Goal: Transaction & Acquisition: Obtain resource

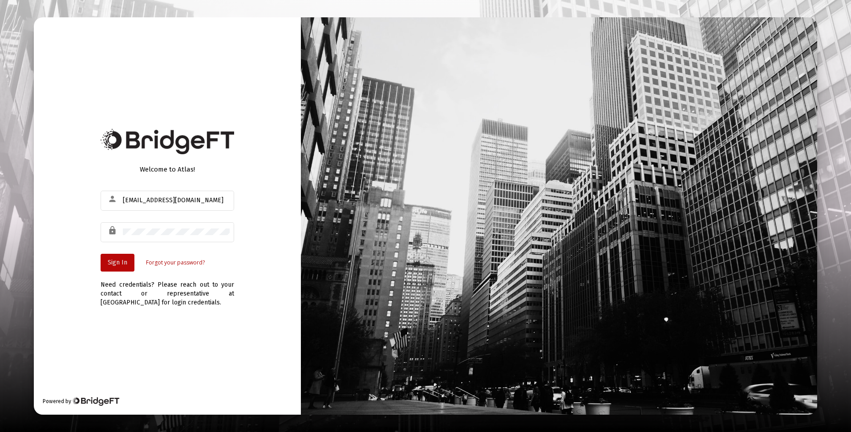
click at [117, 263] on span "Sign In" at bounding box center [118, 263] width 20 height 8
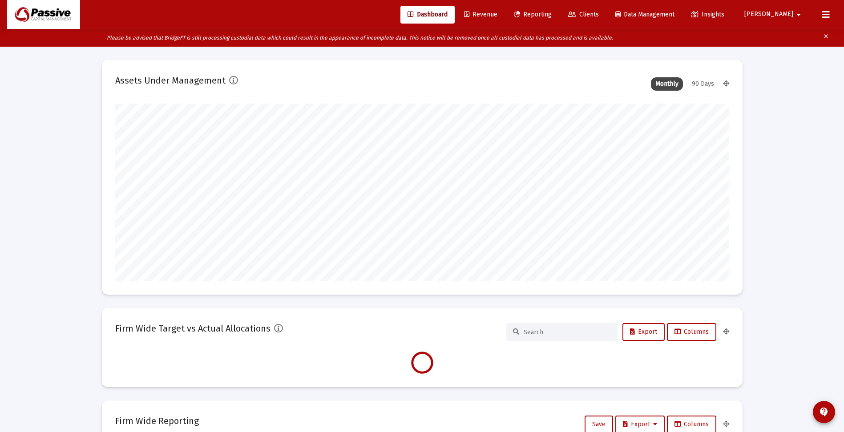
type input "[DATE]"
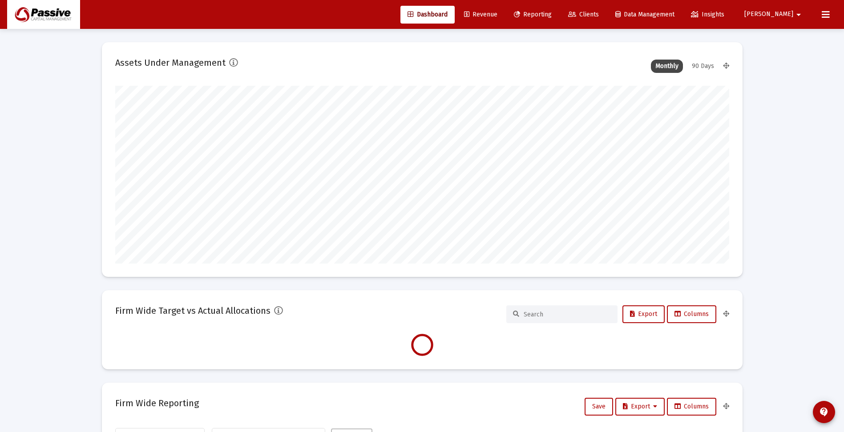
scroll to position [178, 614]
click at [559, 18] on link "Reporting" at bounding box center [533, 15] width 52 height 18
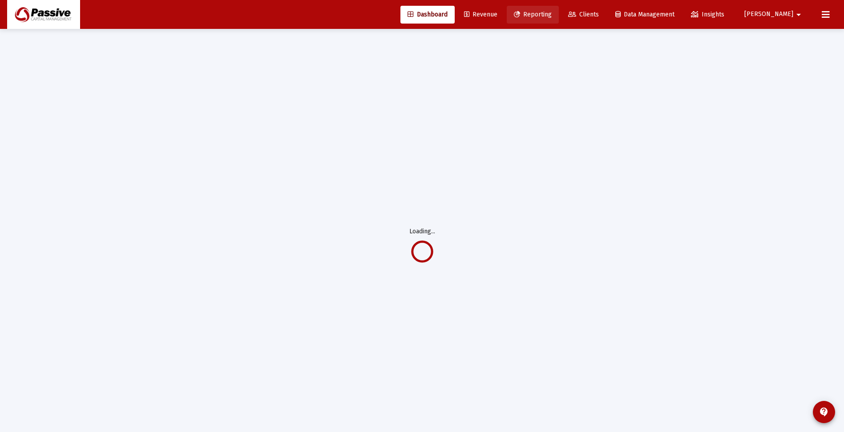
click at [552, 16] on span "Reporting" at bounding box center [533, 15] width 38 height 8
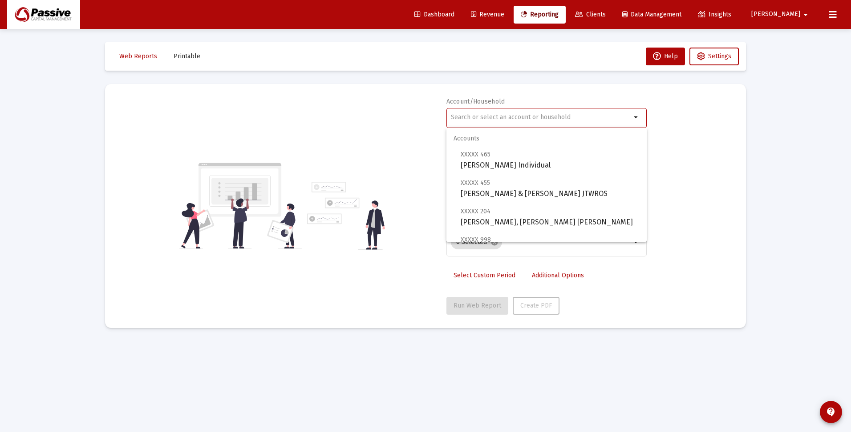
click at [511, 117] on input "text" at bounding box center [541, 117] width 180 height 7
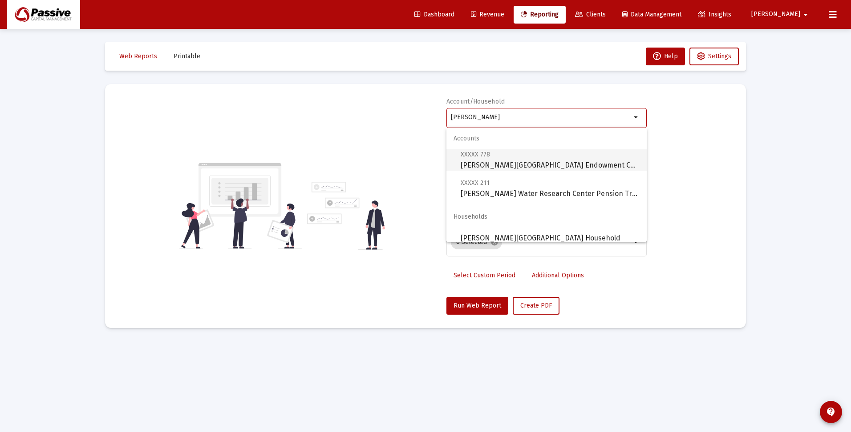
click at [530, 163] on span "XXXXX 778 Stroud Water Research Center Endowment Charity" at bounding box center [550, 160] width 179 height 22
type input "Stroud Water Research Center Endowment Charity"
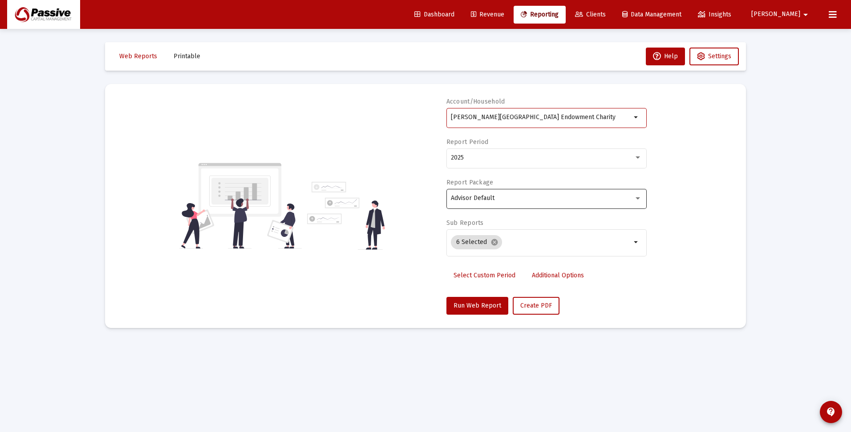
click at [513, 204] on div "Advisor Default" at bounding box center [546, 198] width 191 height 22
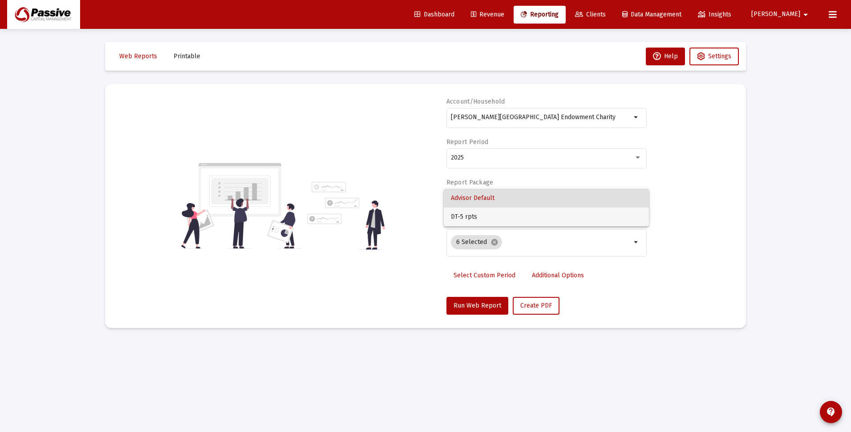
click at [511, 212] on span "DT-5 rpts" at bounding box center [546, 217] width 191 height 19
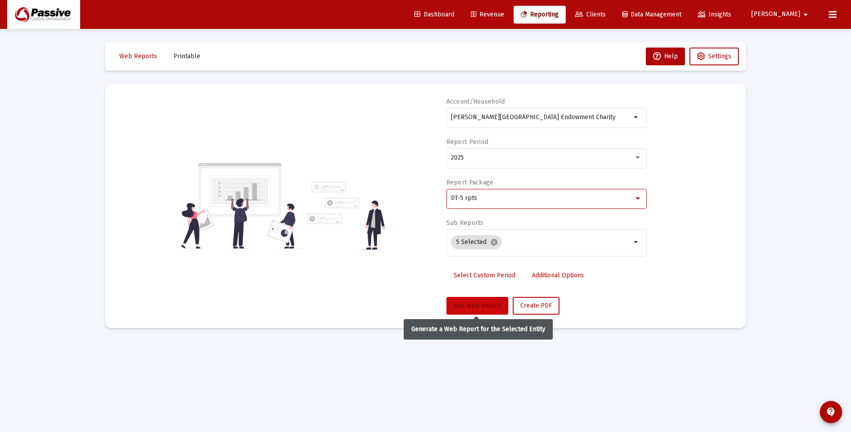
click at [475, 304] on span "Run Web Report" at bounding box center [477, 306] width 48 height 8
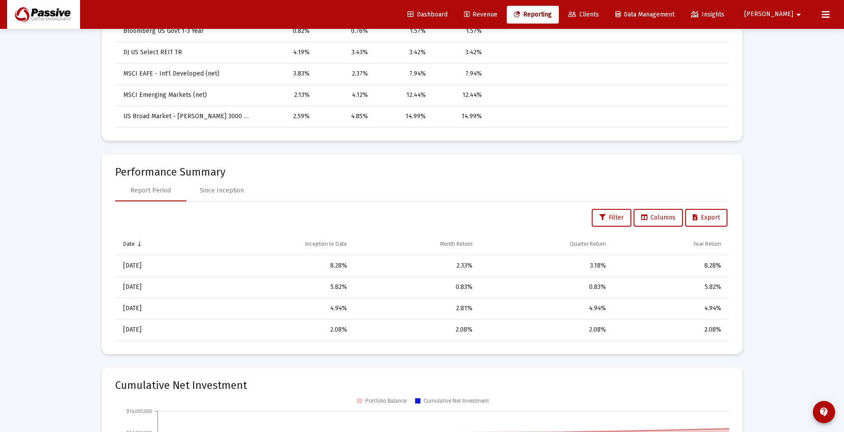
scroll to position [320, 0]
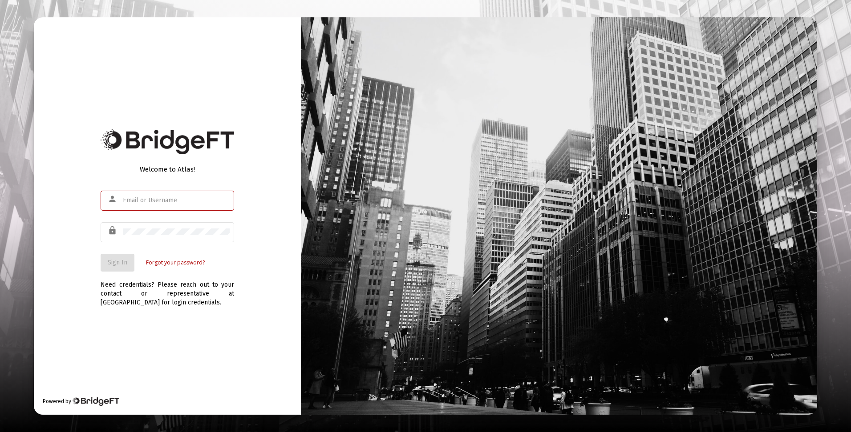
click at [190, 203] on input "text" at bounding box center [176, 200] width 107 height 7
type input "[EMAIL_ADDRESS][DOMAIN_NAME]"
click at [117, 258] on button "Sign In" at bounding box center [118, 263] width 34 height 18
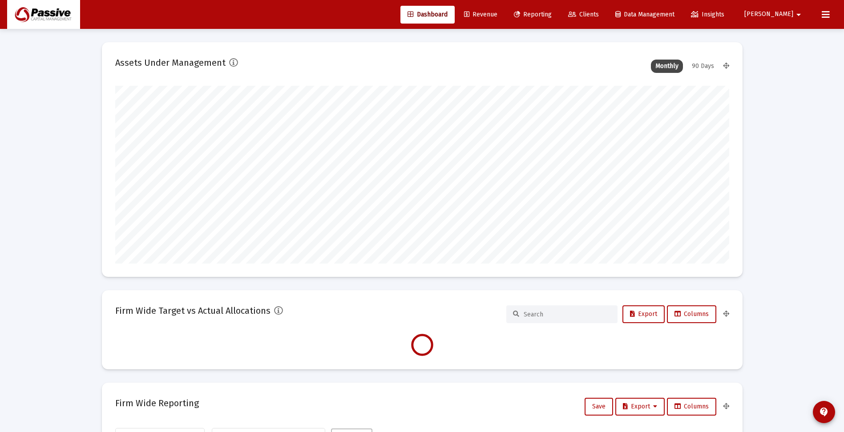
scroll to position [178, 331]
type input "[DATE]"
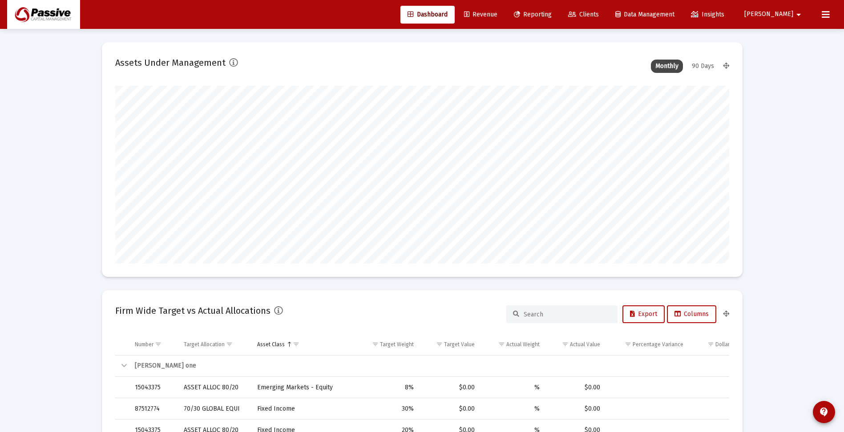
click at [552, 13] on span "Reporting" at bounding box center [533, 15] width 38 height 8
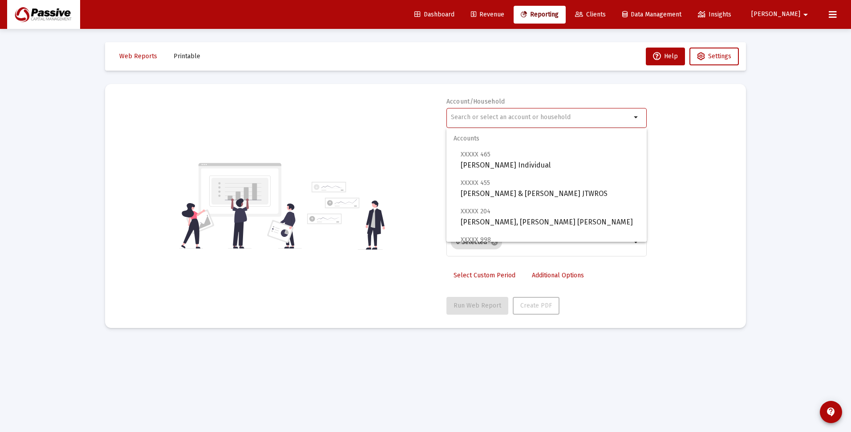
click at [525, 118] on input "text" at bounding box center [541, 117] width 180 height 7
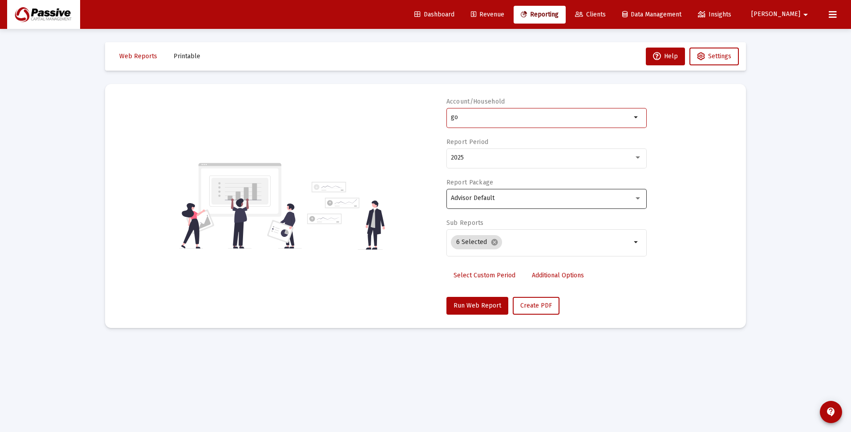
type input "g"
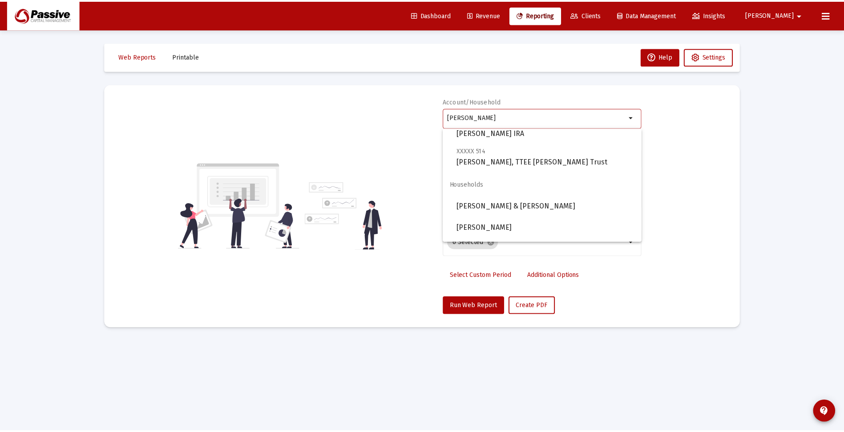
scroll to position [117, 0]
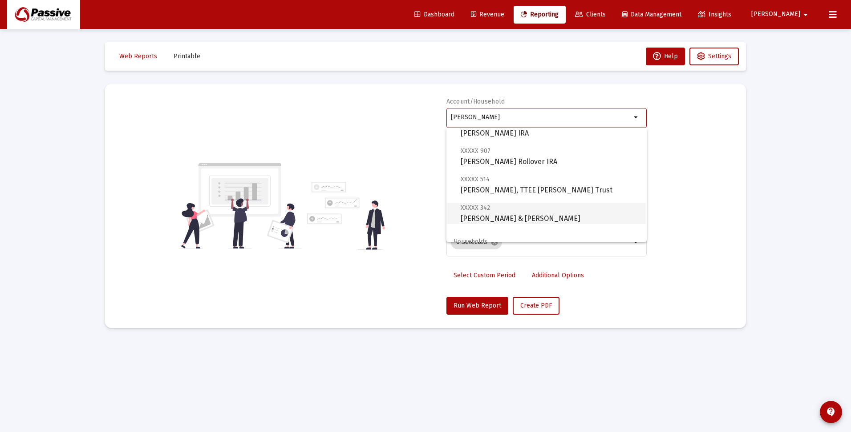
click at [518, 221] on span "XXXXX 342 [PERSON_NAME] & [PERSON_NAME]" at bounding box center [550, 213] width 179 height 22
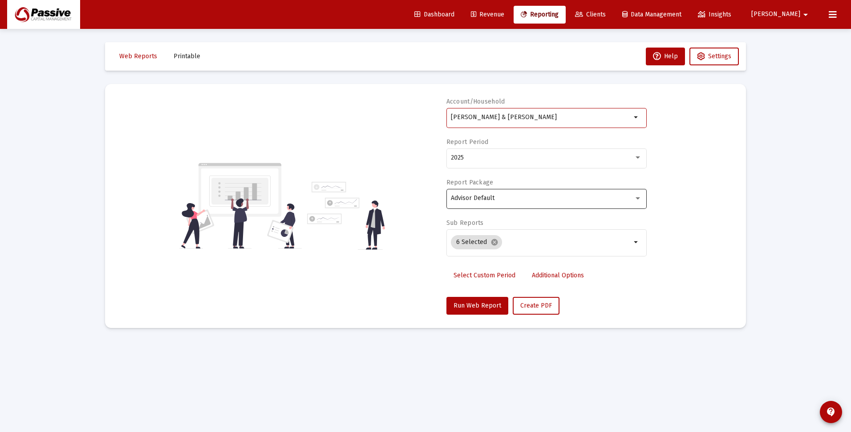
click at [502, 202] on div "Advisor Default" at bounding box center [546, 198] width 191 height 22
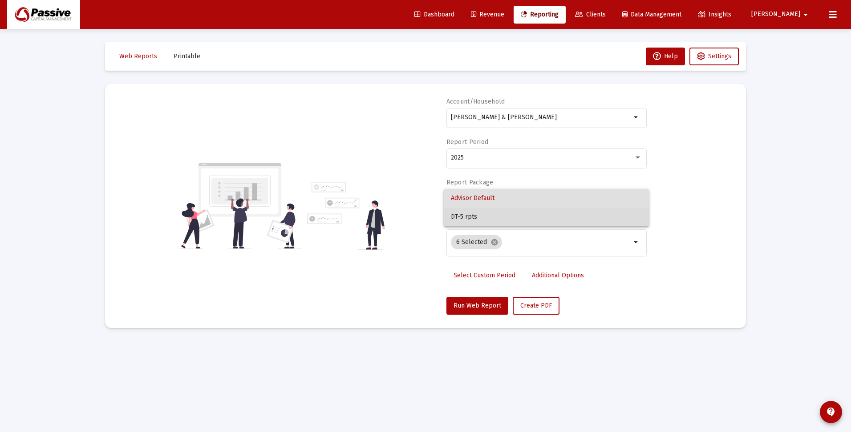
click at [494, 216] on span "DT-5 rpts" at bounding box center [546, 217] width 191 height 19
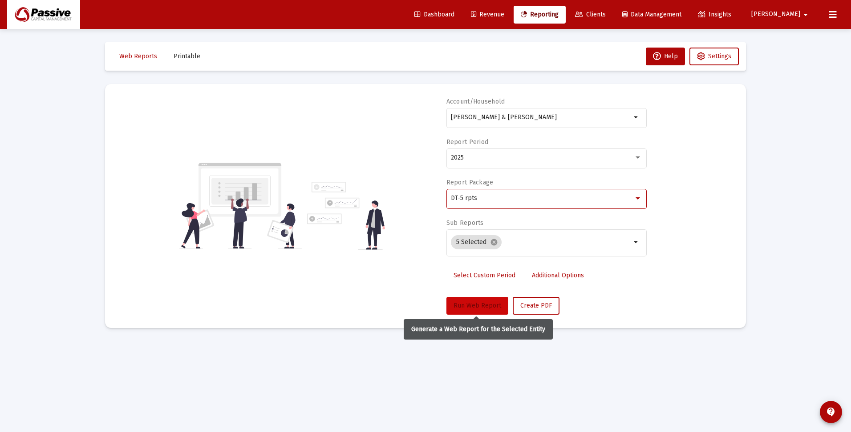
click at [482, 304] on span "Run Web Report" at bounding box center [477, 306] width 48 height 8
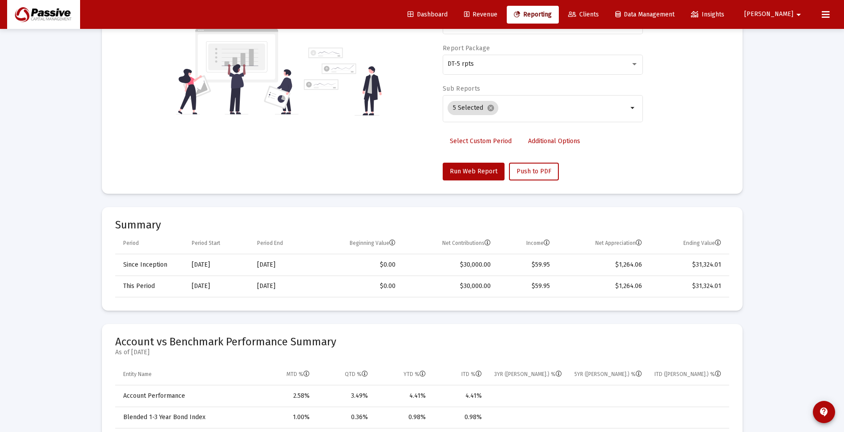
scroll to position [133, 0]
click at [532, 175] on span "Push to PDF" at bounding box center [534, 173] width 35 height 8
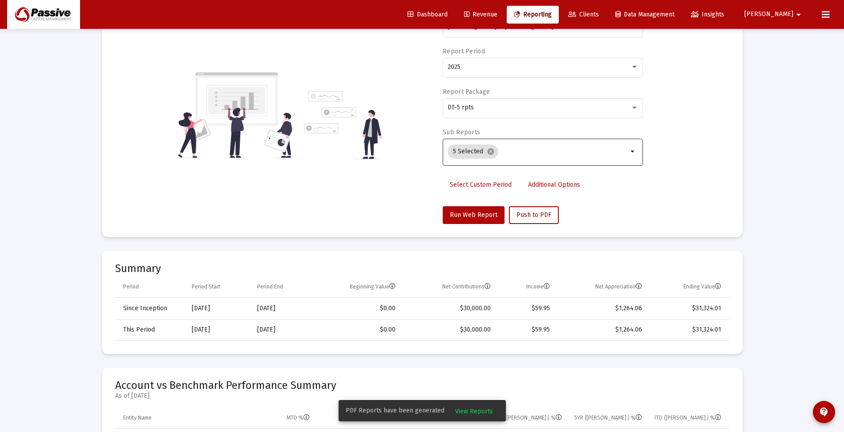
scroll to position [0, 0]
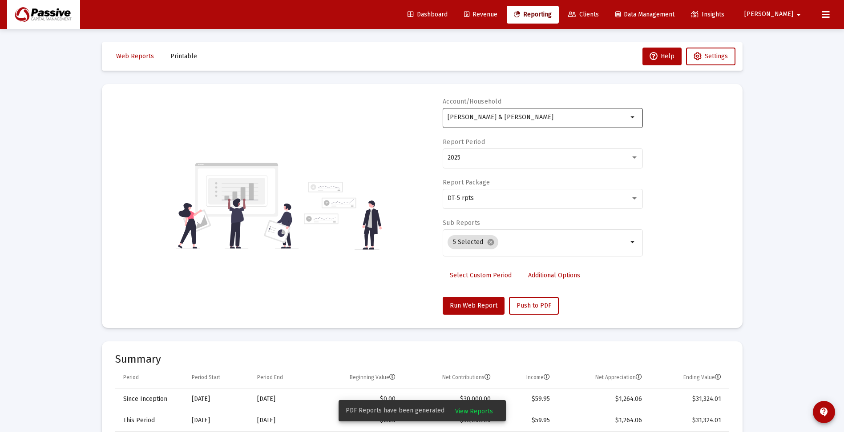
click at [513, 119] on input "[PERSON_NAME] & [PERSON_NAME]" at bounding box center [538, 117] width 180 height 7
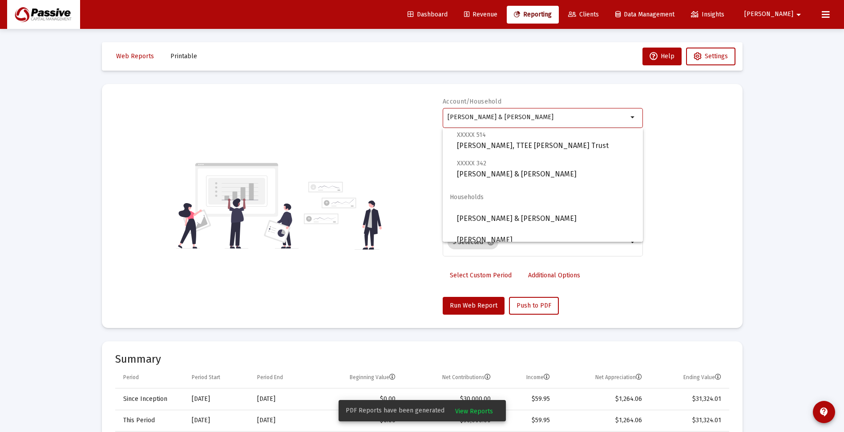
scroll to position [178, 0]
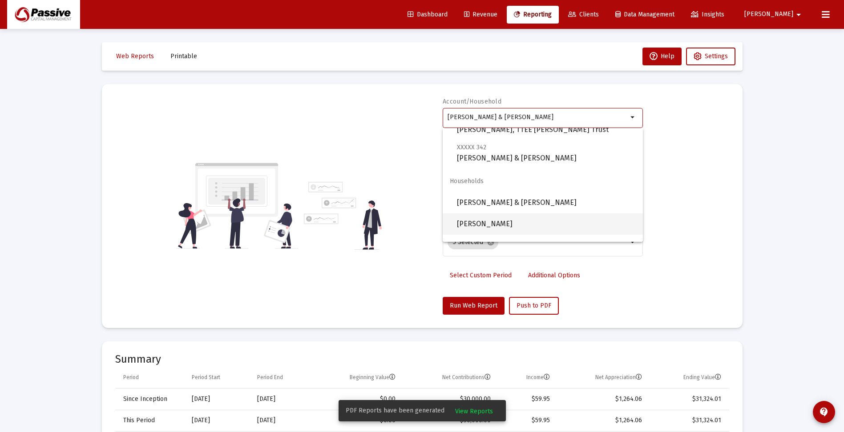
click at [539, 224] on span "[PERSON_NAME]" at bounding box center [546, 224] width 179 height 21
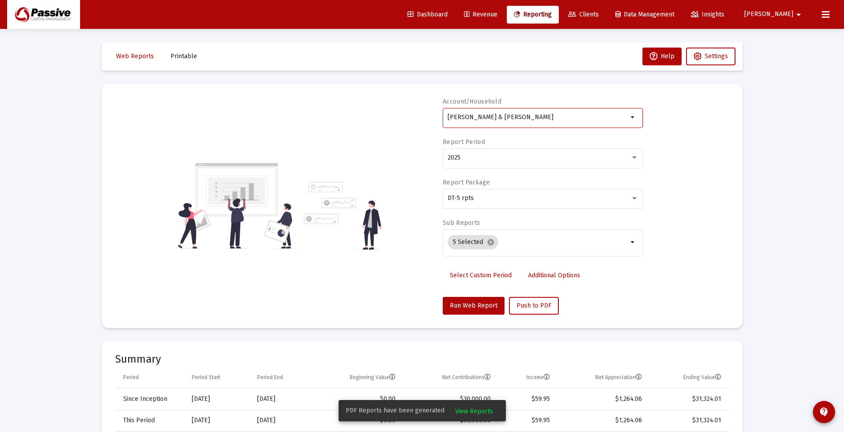
type input "[PERSON_NAME]"
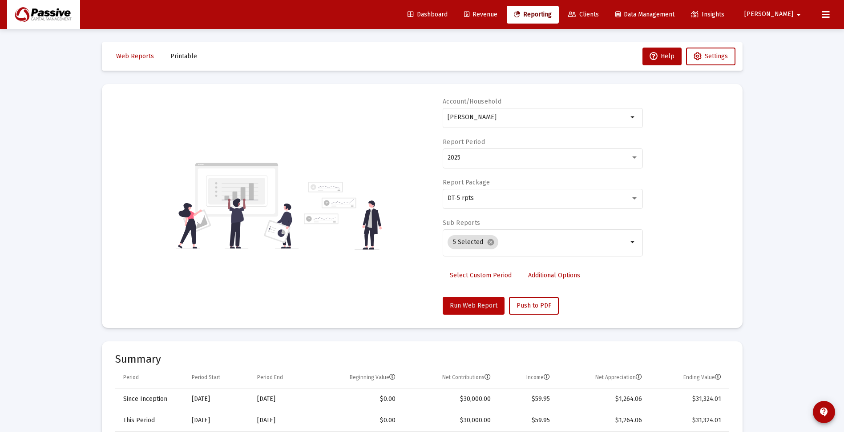
click at [476, 306] on span "Run Web Report" at bounding box center [474, 306] width 48 height 8
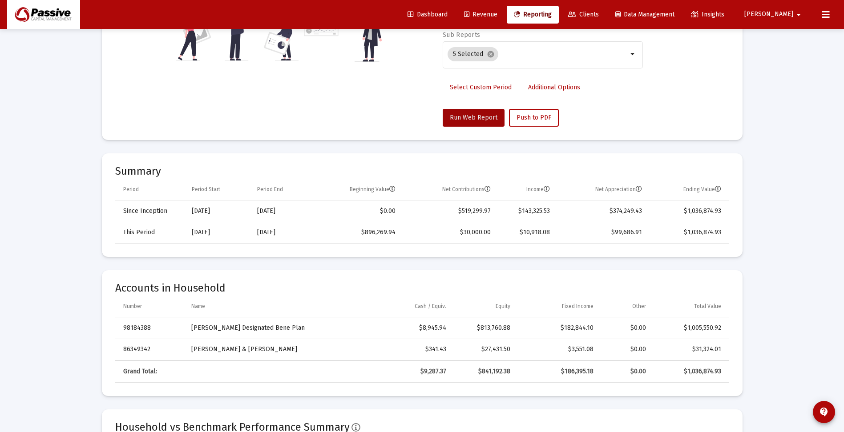
scroll to position [222, 0]
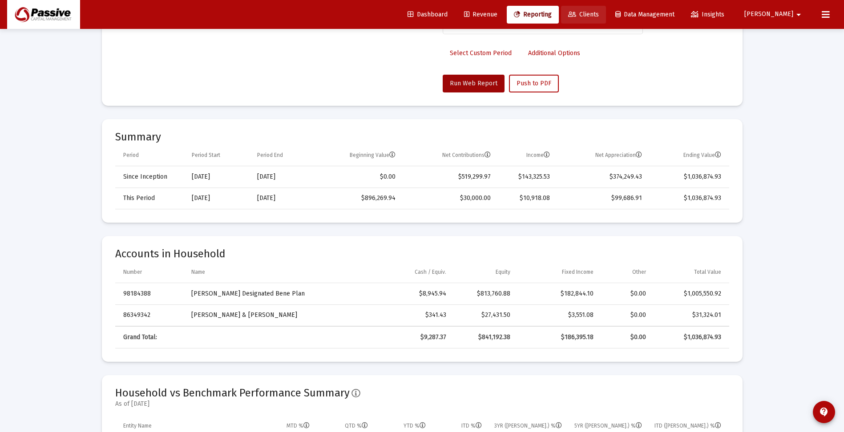
click at [599, 15] on span "Clients" at bounding box center [583, 15] width 31 height 8
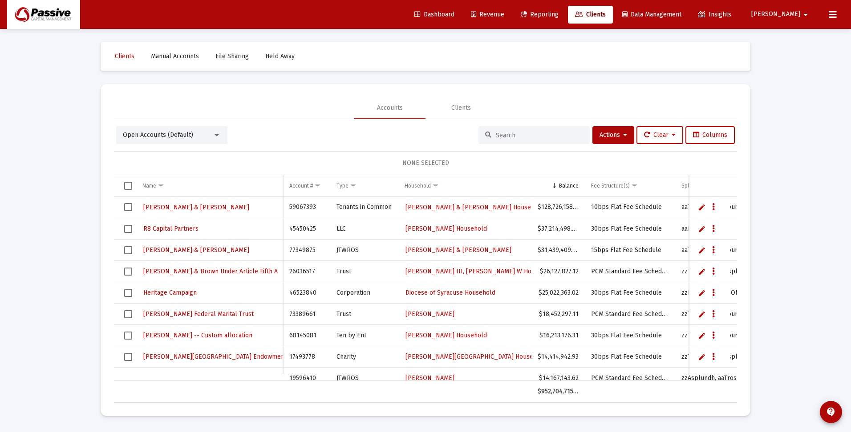
click at [198, 135] on div "Open Accounts (Default)" at bounding box center [168, 135] width 90 height 9
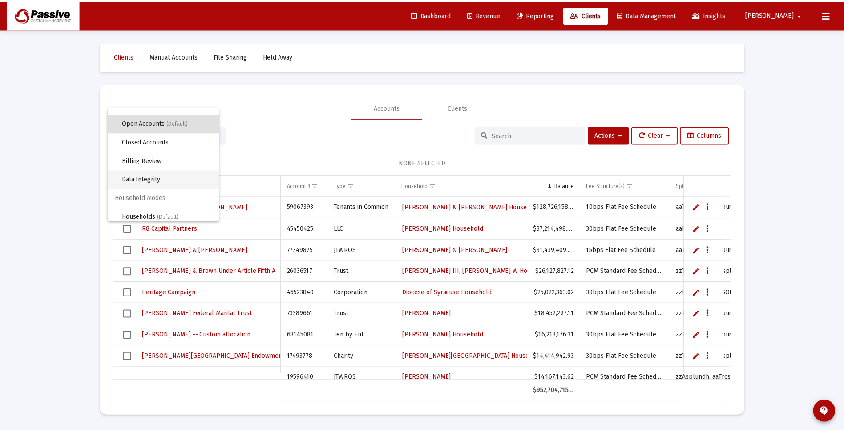
scroll to position [17, 0]
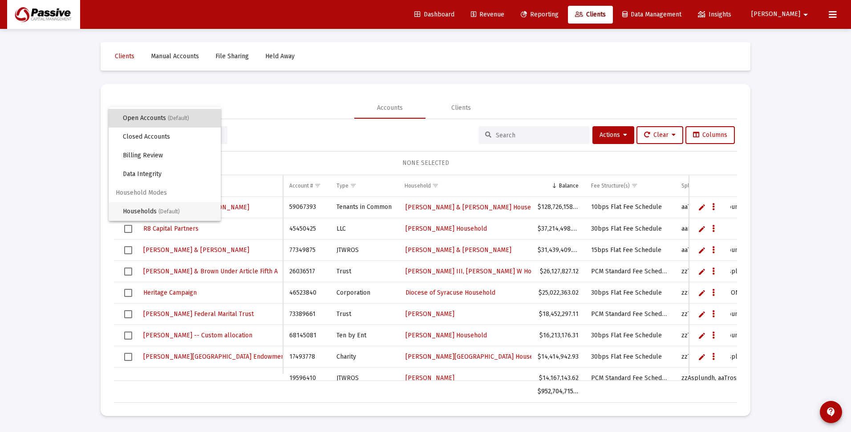
click at [154, 213] on span "Households (Default)" at bounding box center [168, 211] width 91 height 19
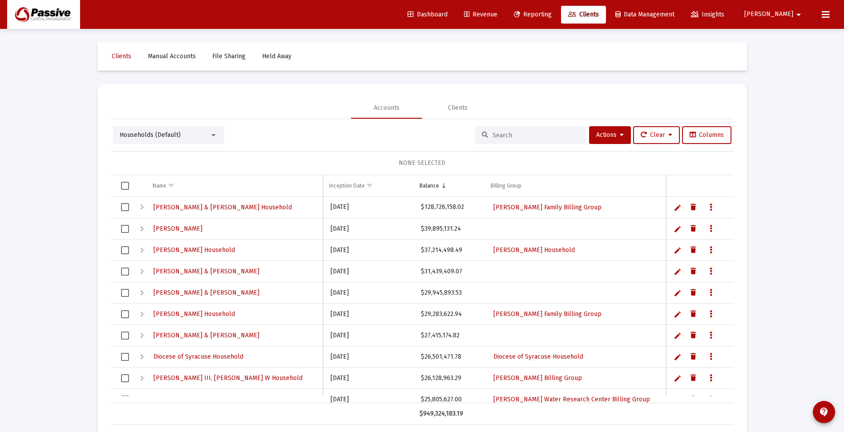
click at [513, 134] on input at bounding box center [536, 136] width 87 height 8
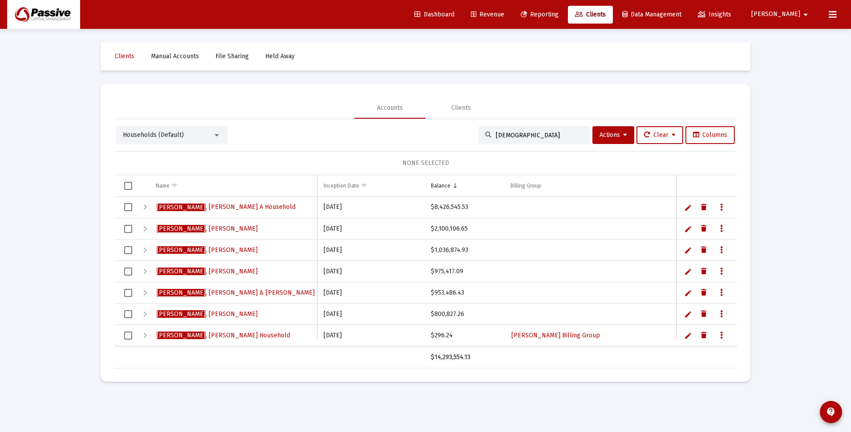
type input "[DEMOGRAPHIC_DATA]"
click at [147, 335] on div "Expand" at bounding box center [145, 336] width 11 height 11
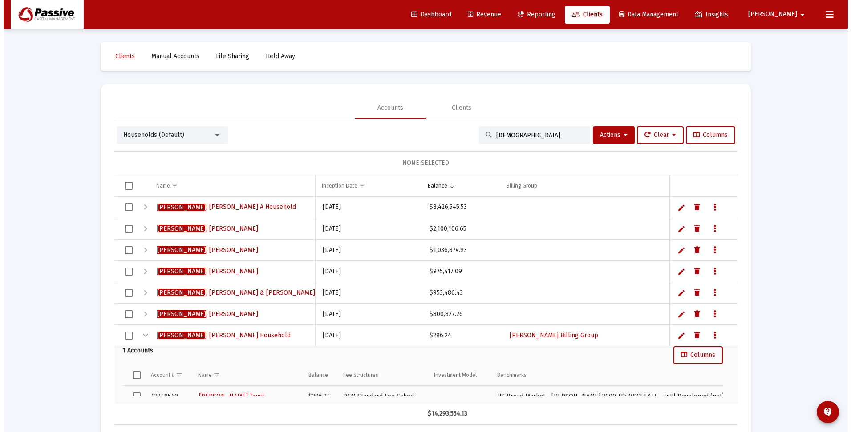
scroll to position [12, 0]
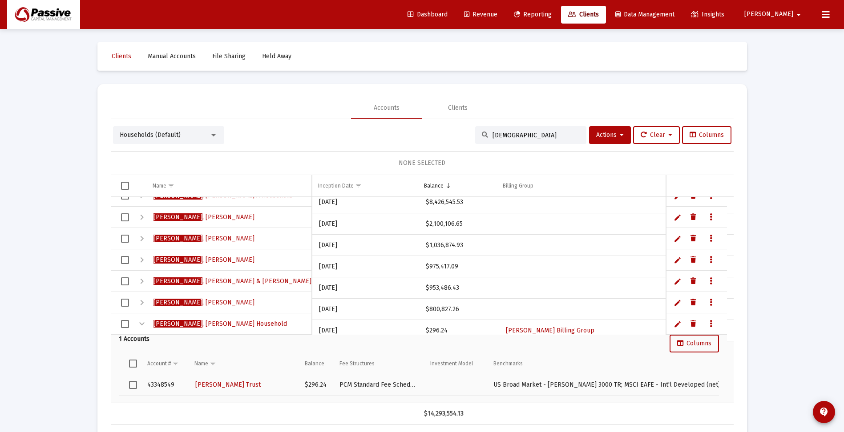
click at [142, 325] on div "Collapse" at bounding box center [142, 324] width 11 height 11
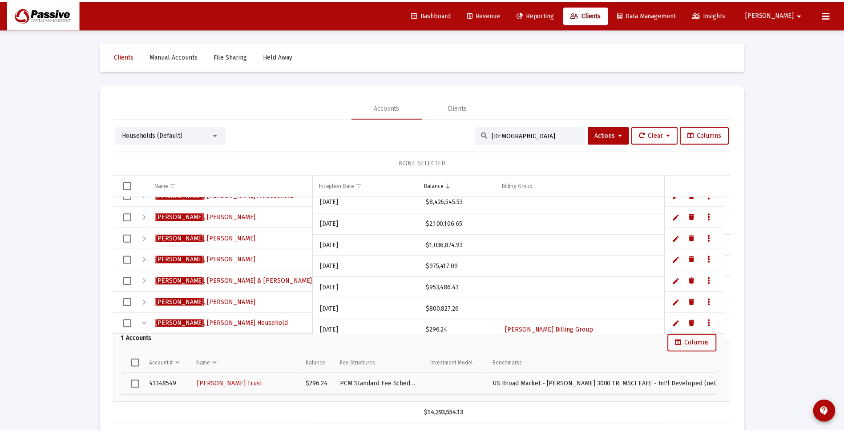
scroll to position [0, 0]
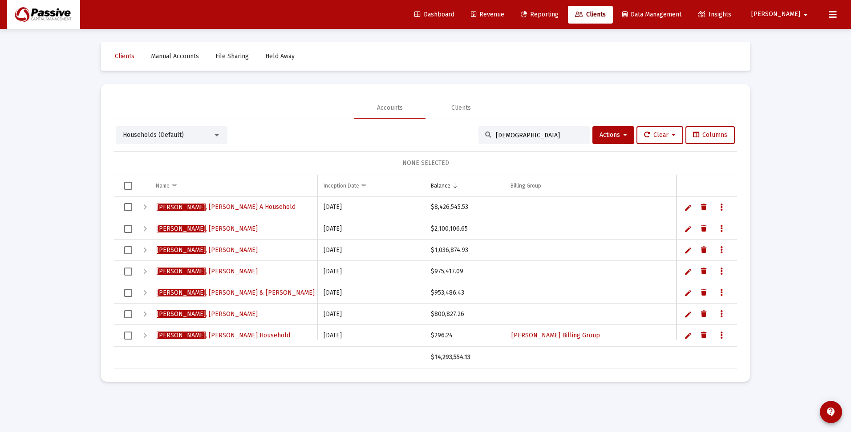
click at [145, 206] on div "Expand" at bounding box center [145, 207] width 11 height 11
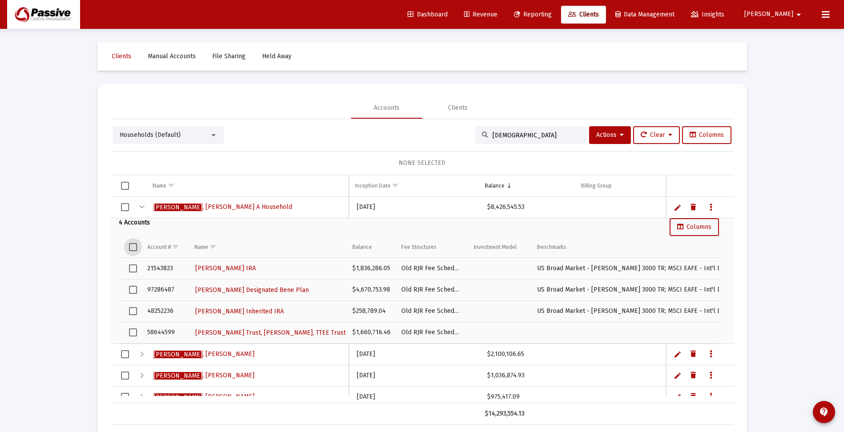
click at [136, 245] on span "Select all" at bounding box center [133, 247] width 8 height 8
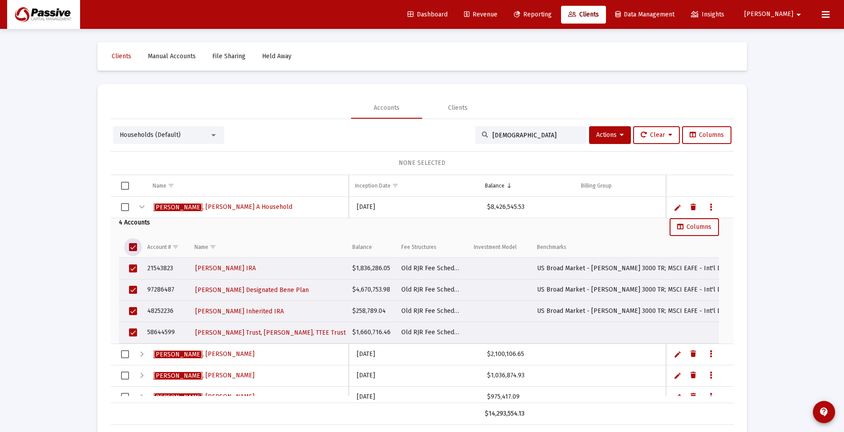
click at [141, 206] on div "Collapse" at bounding box center [142, 207] width 11 height 11
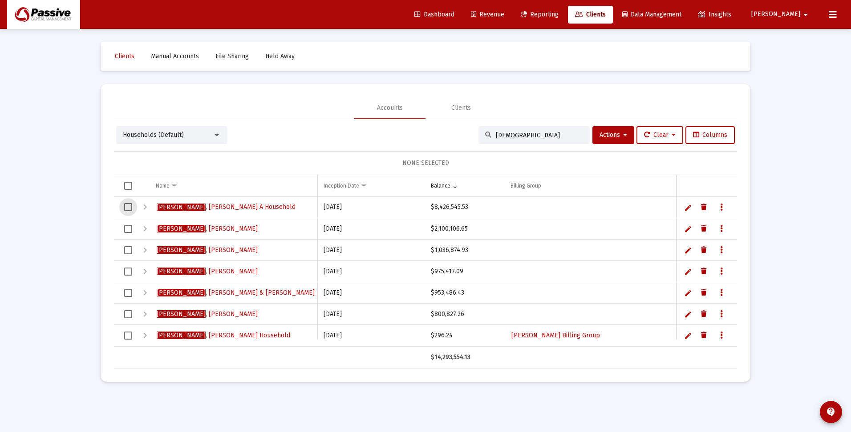
click at [129, 208] on span "Select row" at bounding box center [128, 207] width 8 height 8
click at [144, 250] on div "Expand" at bounding box center [145, 250] width 11 height 11
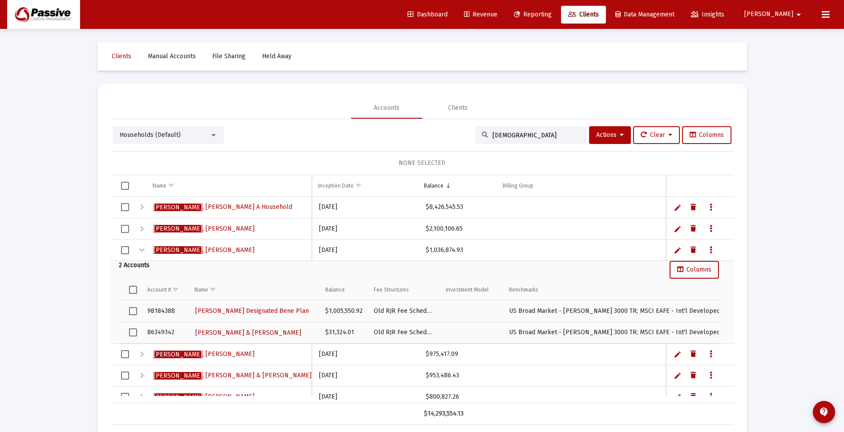
click at [144, 250] on div "Collapse" at bounding box center [142, 250] width 11 height 11
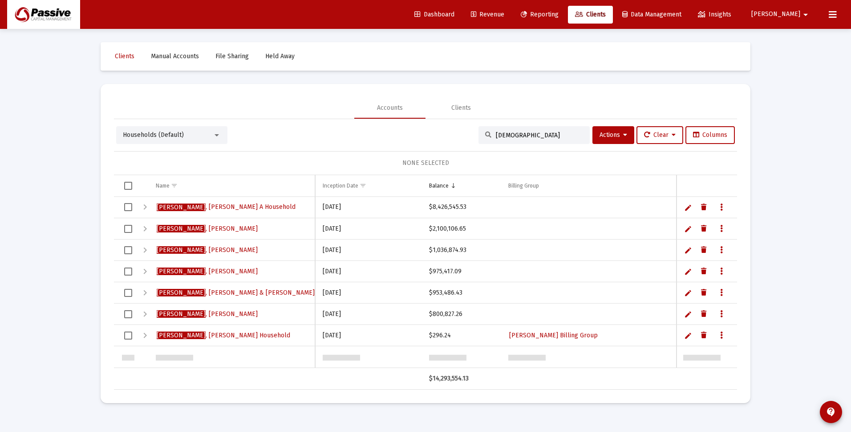
click at [145, 271] on div "Expand" at bounding box center [145, 272] width 11 height 11
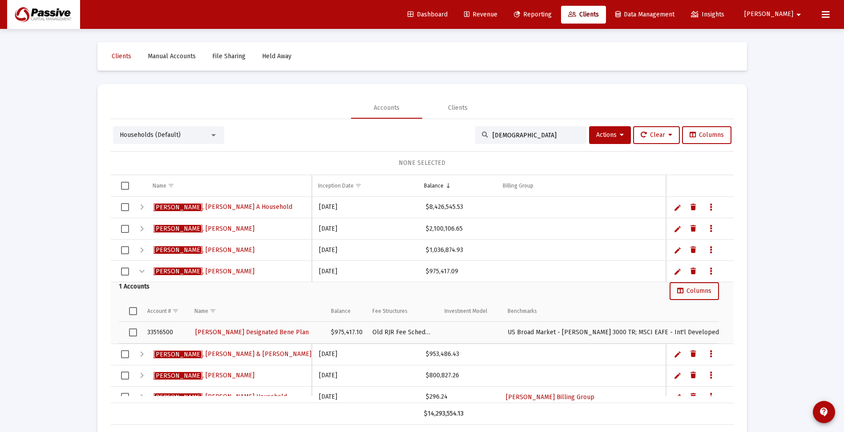
click at [141, 270] on div "Collapse" at bounding box center [142, 272] width 11 height 11
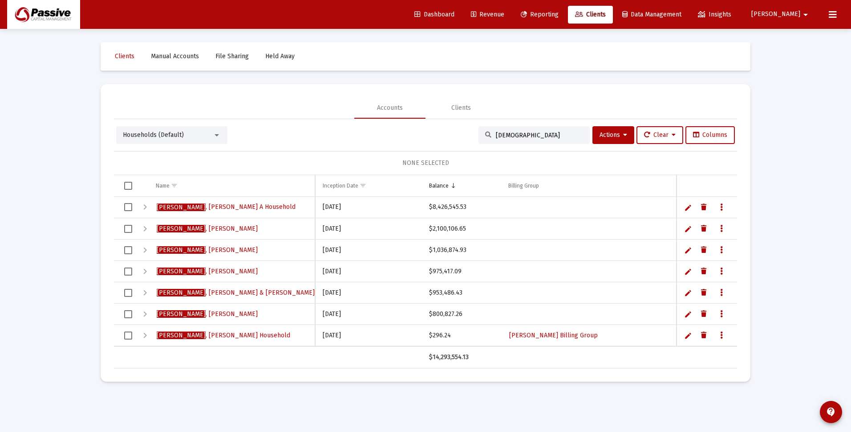
click at [144, 313] on div "Expand" at bounding box center [145, 314] width 11 height 11
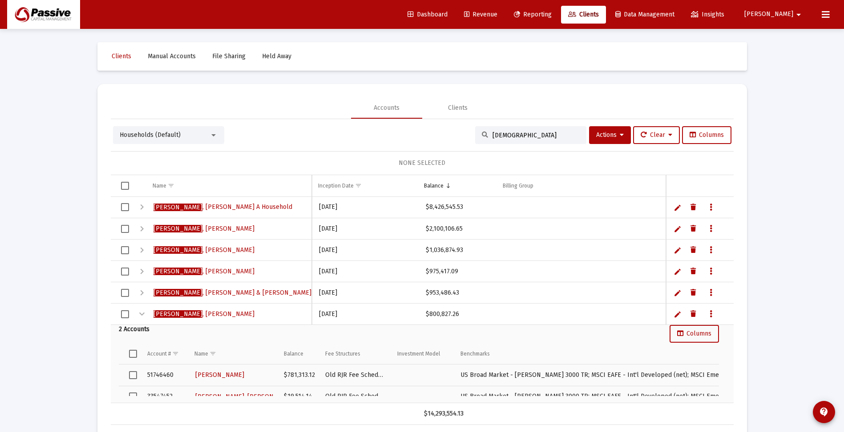
click at [144, 313] on div "Collapse" at bounding box center [142, 314] width 11 height 11
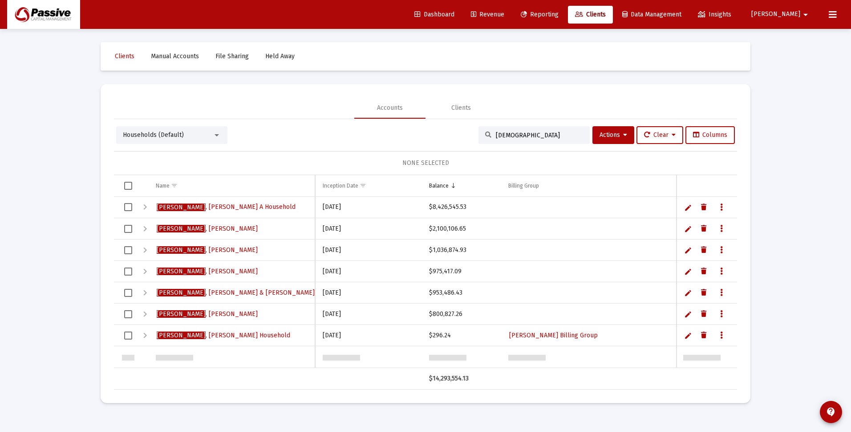
click at [558, 11] on span "Reporting" at bounding box center [540, 15] width 38 height 8
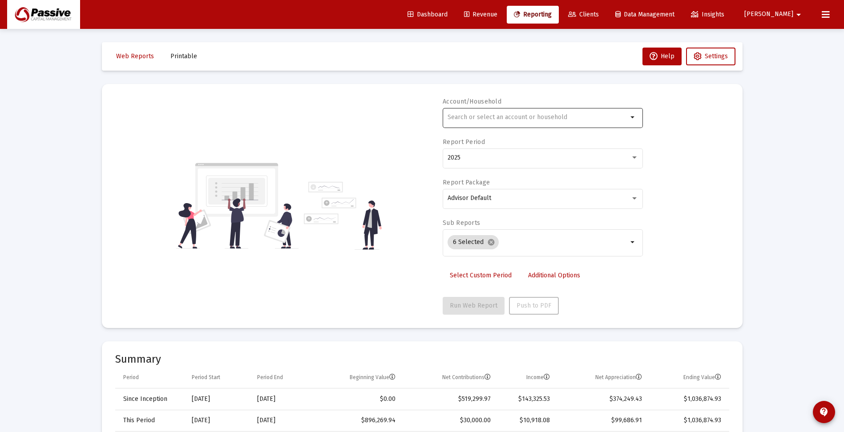
click at [476, 120] on input "text" at bounding box center [538, 117] width 180 height 7
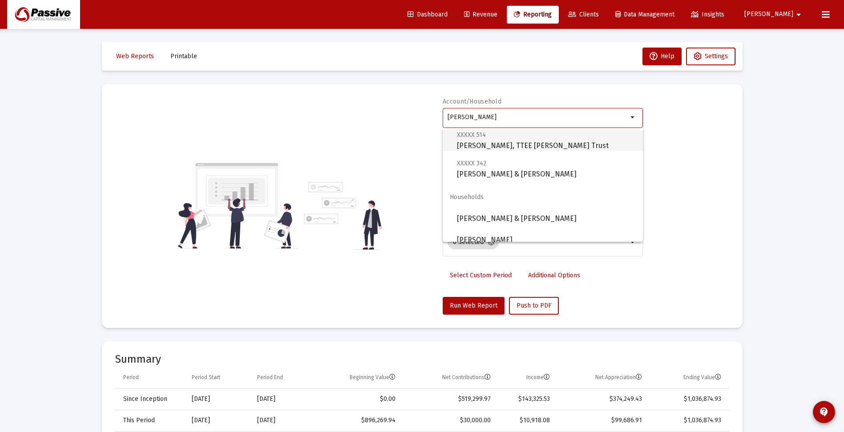
scroll to position [178, 0]
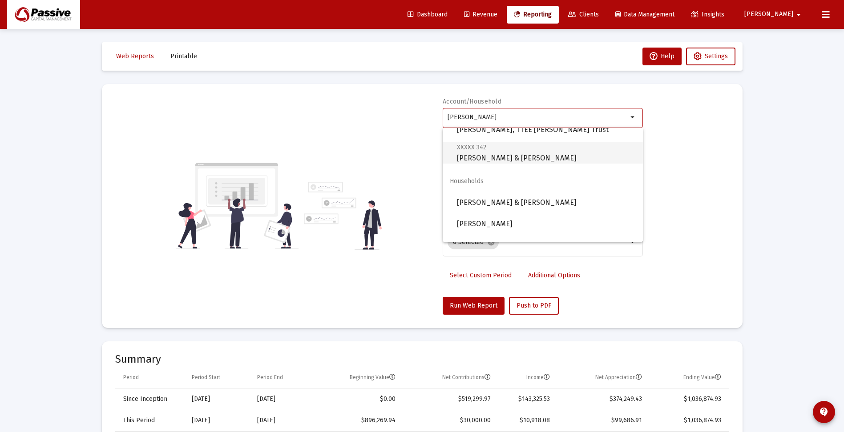
click at [544, 157] on span "XXXXX 342 [PERSON_NAME] & [PERSON_NAME]" at bounding box center [546, 153] width 179 height 22
type input "[PERSON_NAME] & [PERSON_NAME]"
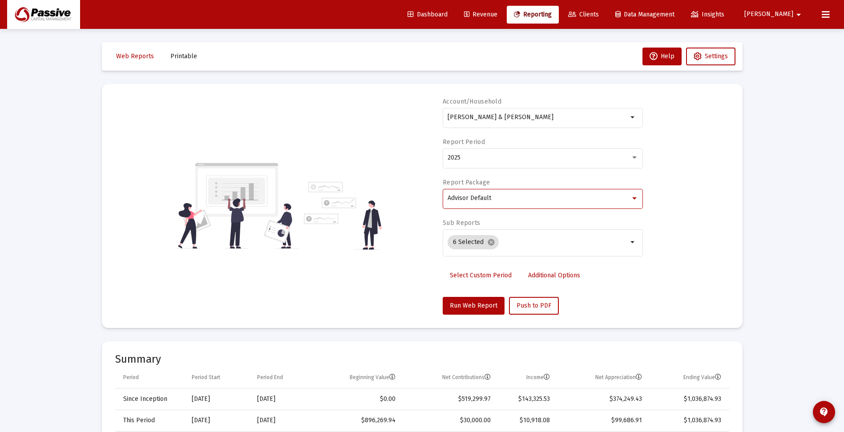
click at [506, 200] on div "Advisor Default" at bounding box center [539, 198] width 183 height 7
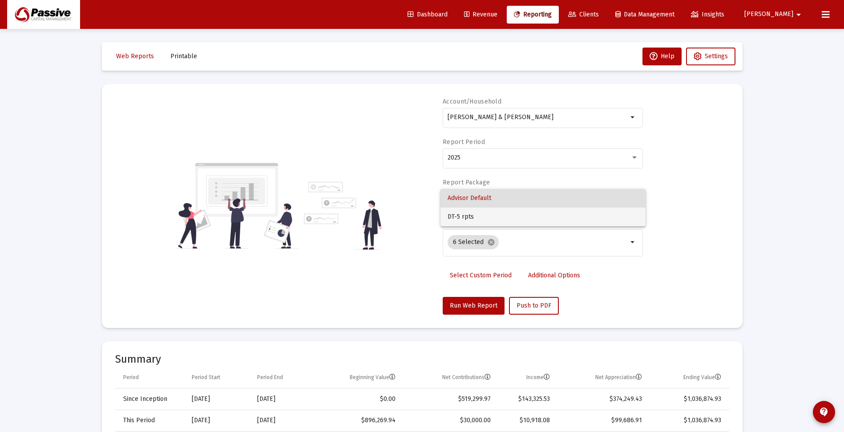
click at [493, 217] on span "DT-5 rpts" at bounding box center [543, 217] width 191 height 19
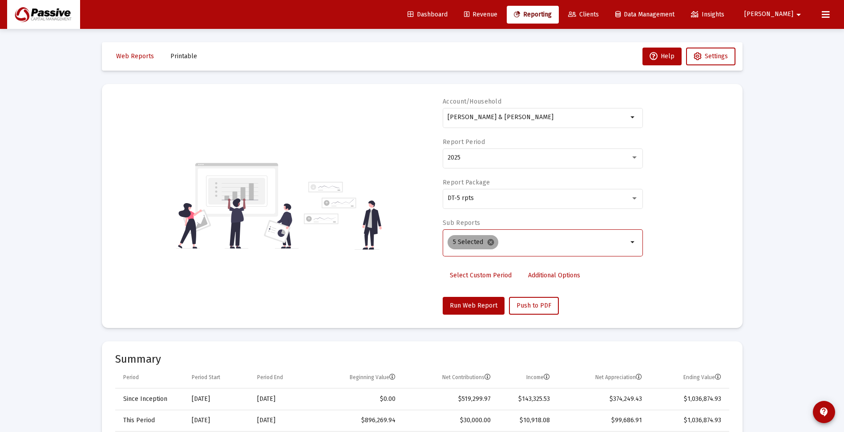
click at [490, 242] on mat-icon "cancel" at bounding box center [491, 242] width 8 height 8
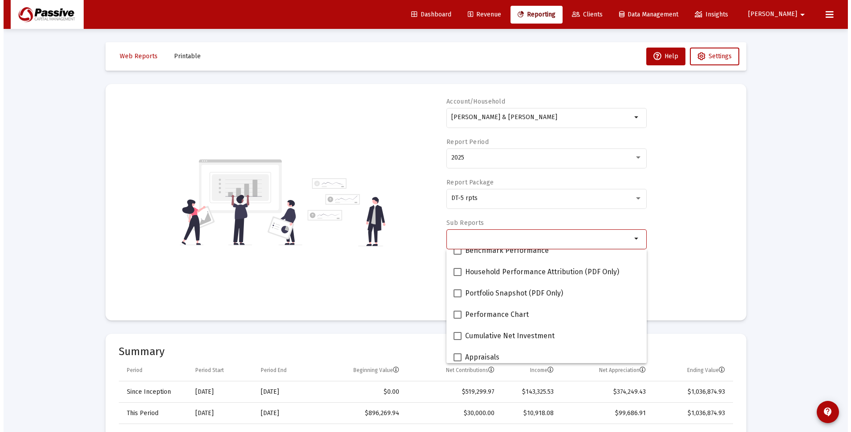
scroll to position [89, 0]
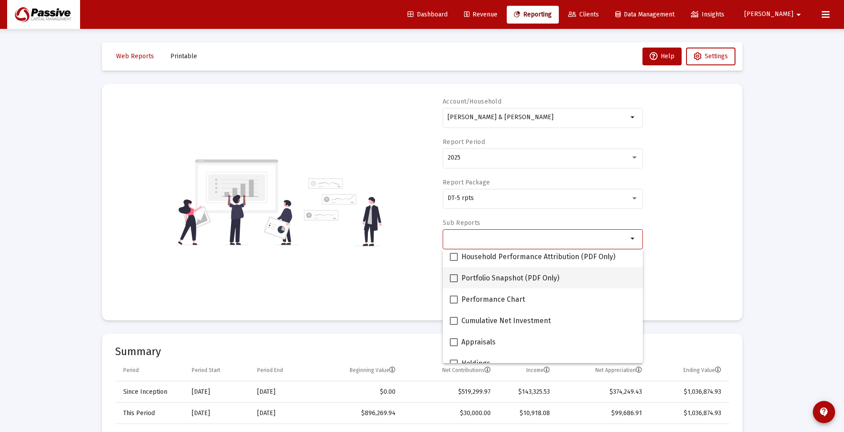
click at [453, 278] on span at bounding box center [454, 279] width 8 height 8
click at [453, 283] on input "Portfolio Snapshot (PDF Only)" at bounding box center [453, 283] width 0 height 0
checkbox input "true"
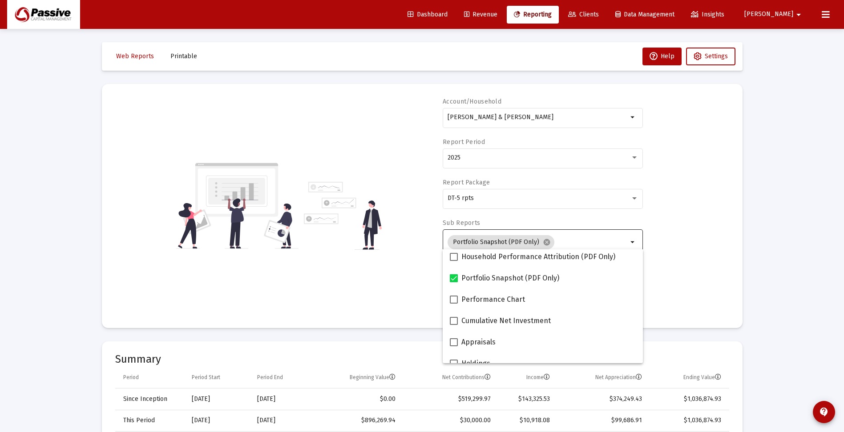
click at [705, 257] on div "Account/Household [PERSON_NAME] & [PERSON_NAME] JTWROS arrow_drop_down Report P…" at bounding box center [422, 206] width 614 height 218
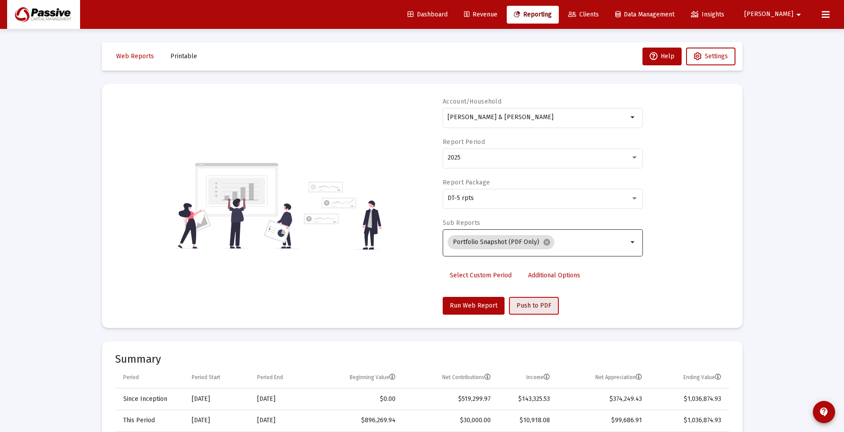
click at [530, 306] on span "Push to PDF" at bounding box center [534, 306] width 35 height 8
click at [470, 414] on td "$30,000.00" at bounding box center [449, 420] width 95 height 21
click at [187, 57] on span "Printable" at bounding box center [183, 57] width 27 height 8
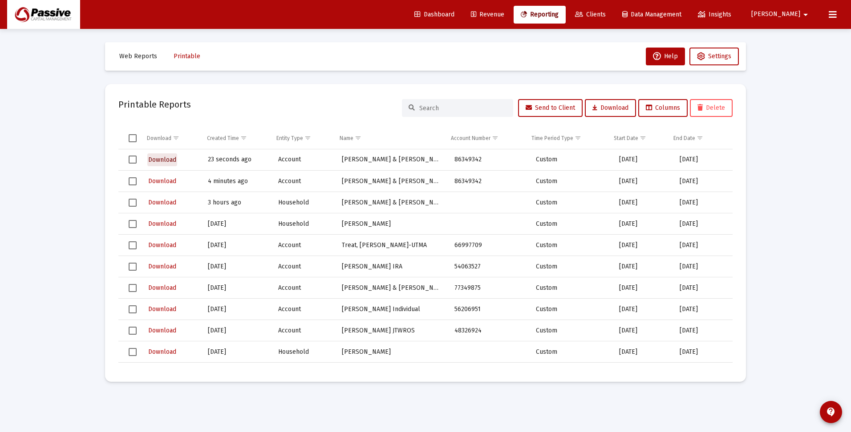
click at [168, 160] on span "Download" at bounding box center [162, 160] width 28 height 8
